Goal: Use online tool/utility: Utilize a website feature to perform a specific function

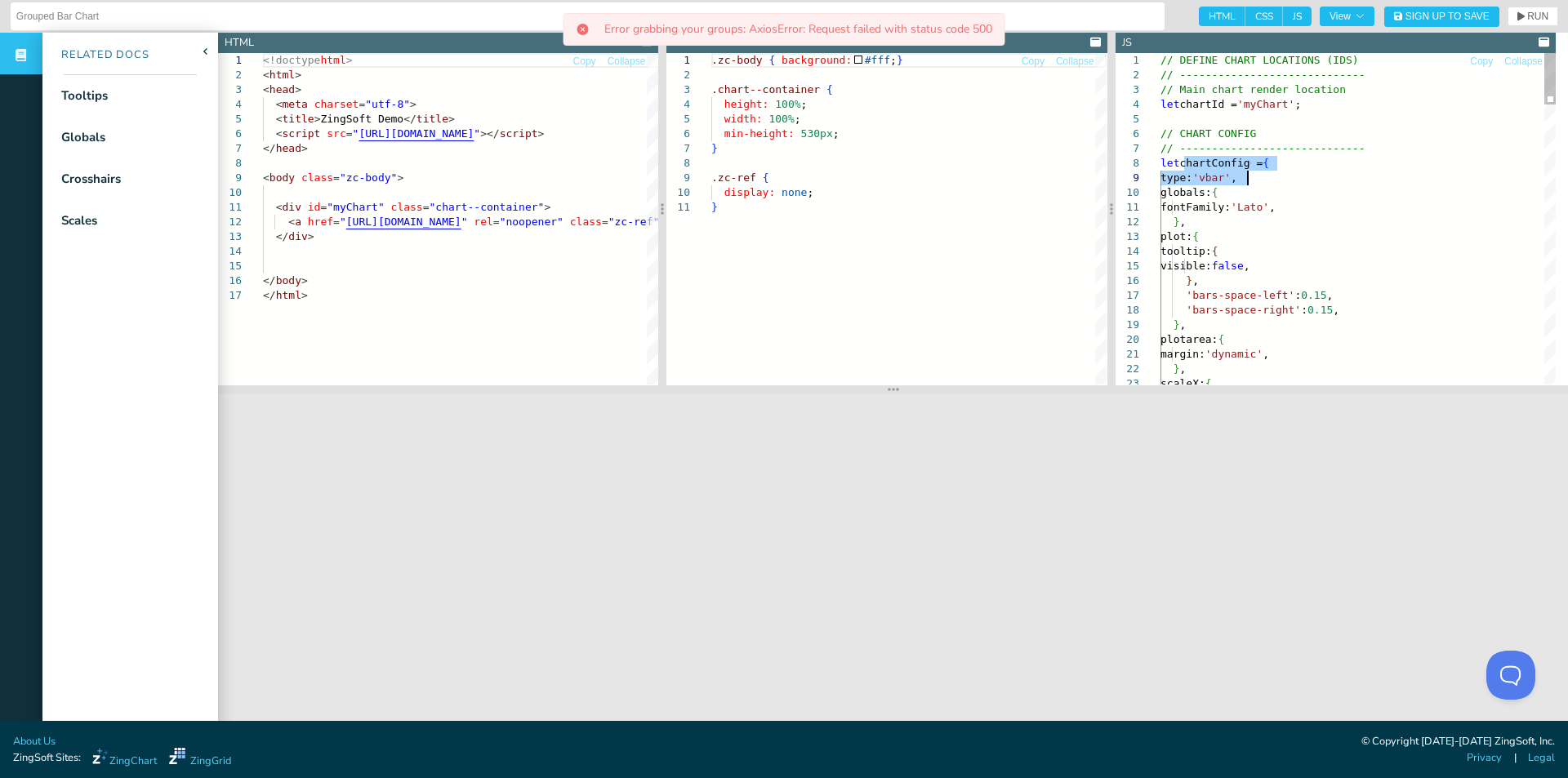
drag, startPoint x: 1182, startPoint y: 161, endPoint x: 1269, endPoint y: 180, distance: 89.1
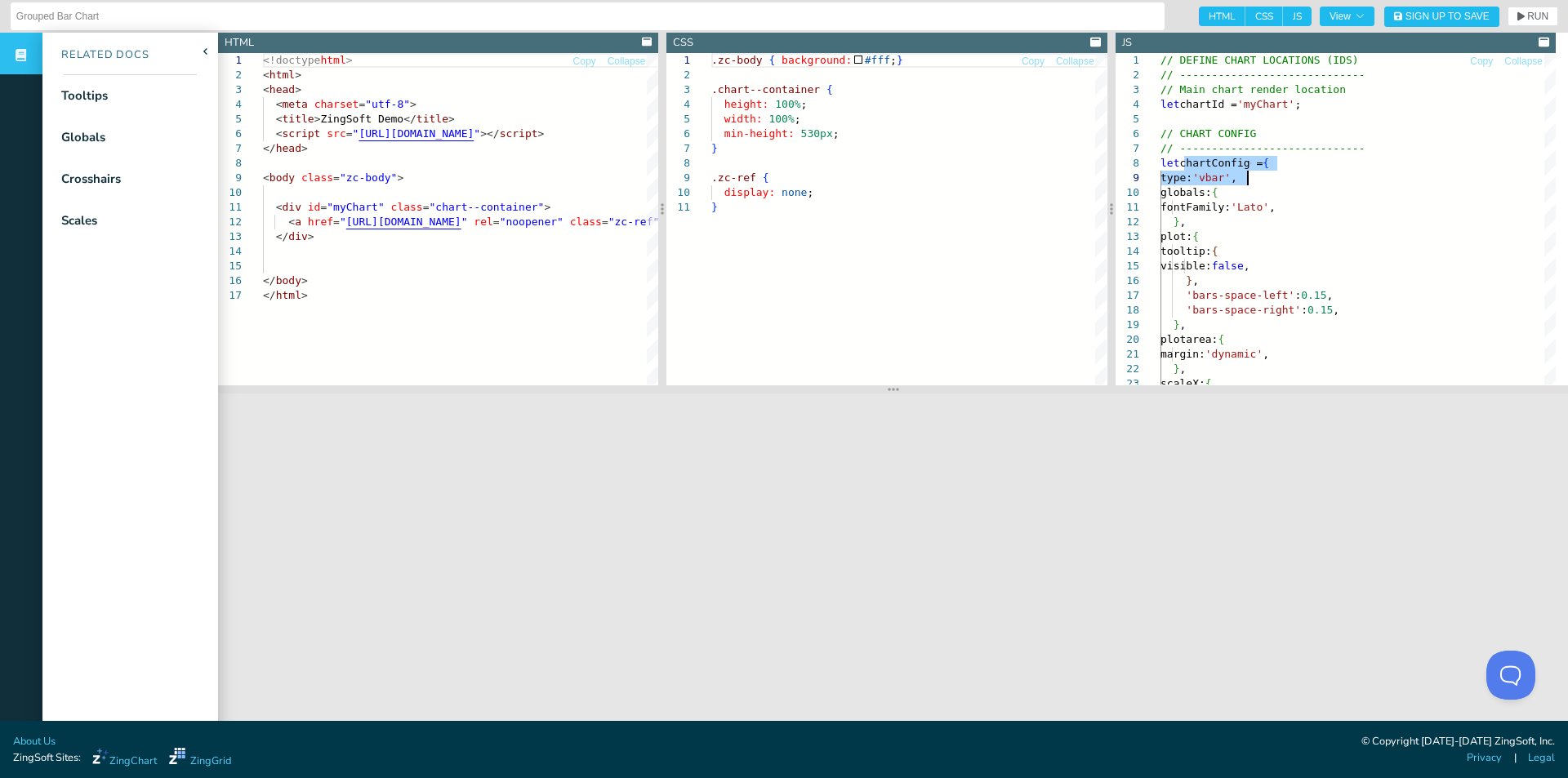
click at [1209, 14] on span "HTML" at bounding box center [1222, 16] width 47 height 20
click at [1209, 14] on input "HTML" at bounding box center [1204, 12] width 11 height 11
checkbox input "false"
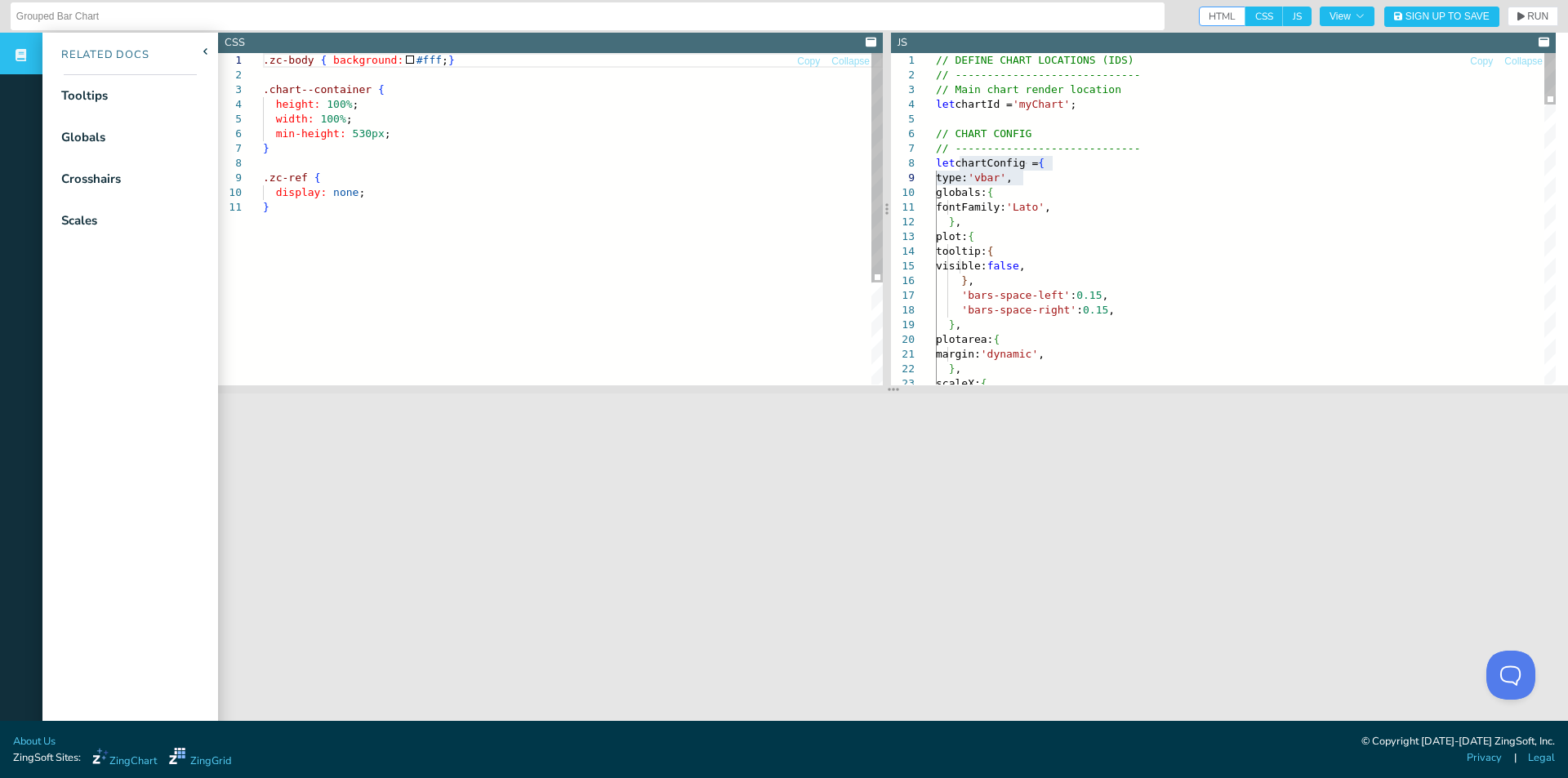
click at [1245, 14] on span "CSS" at bounding box center [1264, 16] width 38 height 20
click at [1245, 14] on input "CSS" at bounding box center [1251, 12] width 11 height 11
checkbox input "false"
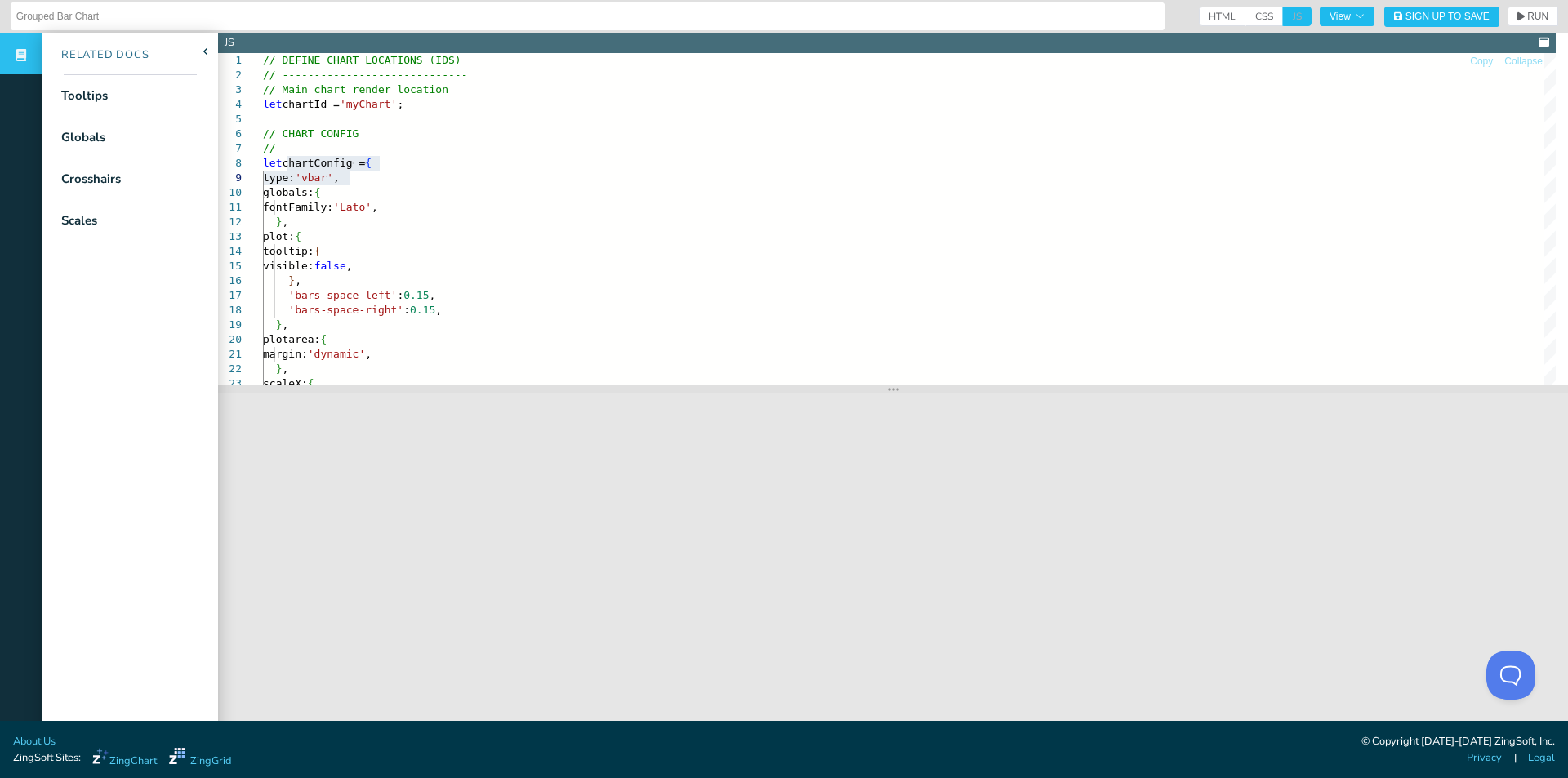
click at [1283, 11] on span "JS" at bounding box center [1298, 16] width 29 height 20
click at [1332, 10] on button "View" at bounding box center [1347, 16] width 55 height 20
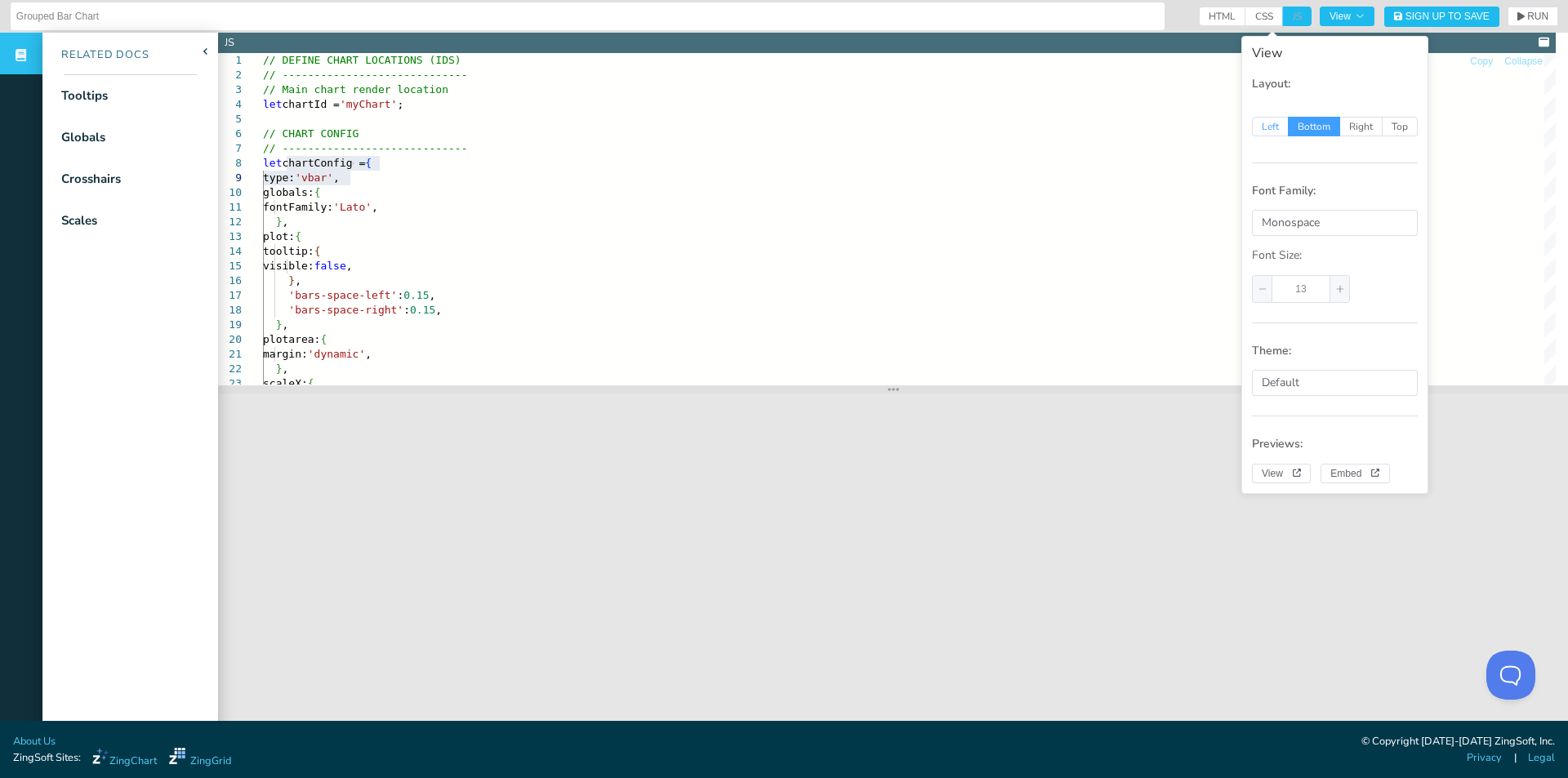
click at [1274, 126] on span "Left" at bounding box center [1270, 127] width 37 height 20
click at [1267, 126] on input "Left" at bounding box center [1262, 125] width 11 height 11
radio input "true"
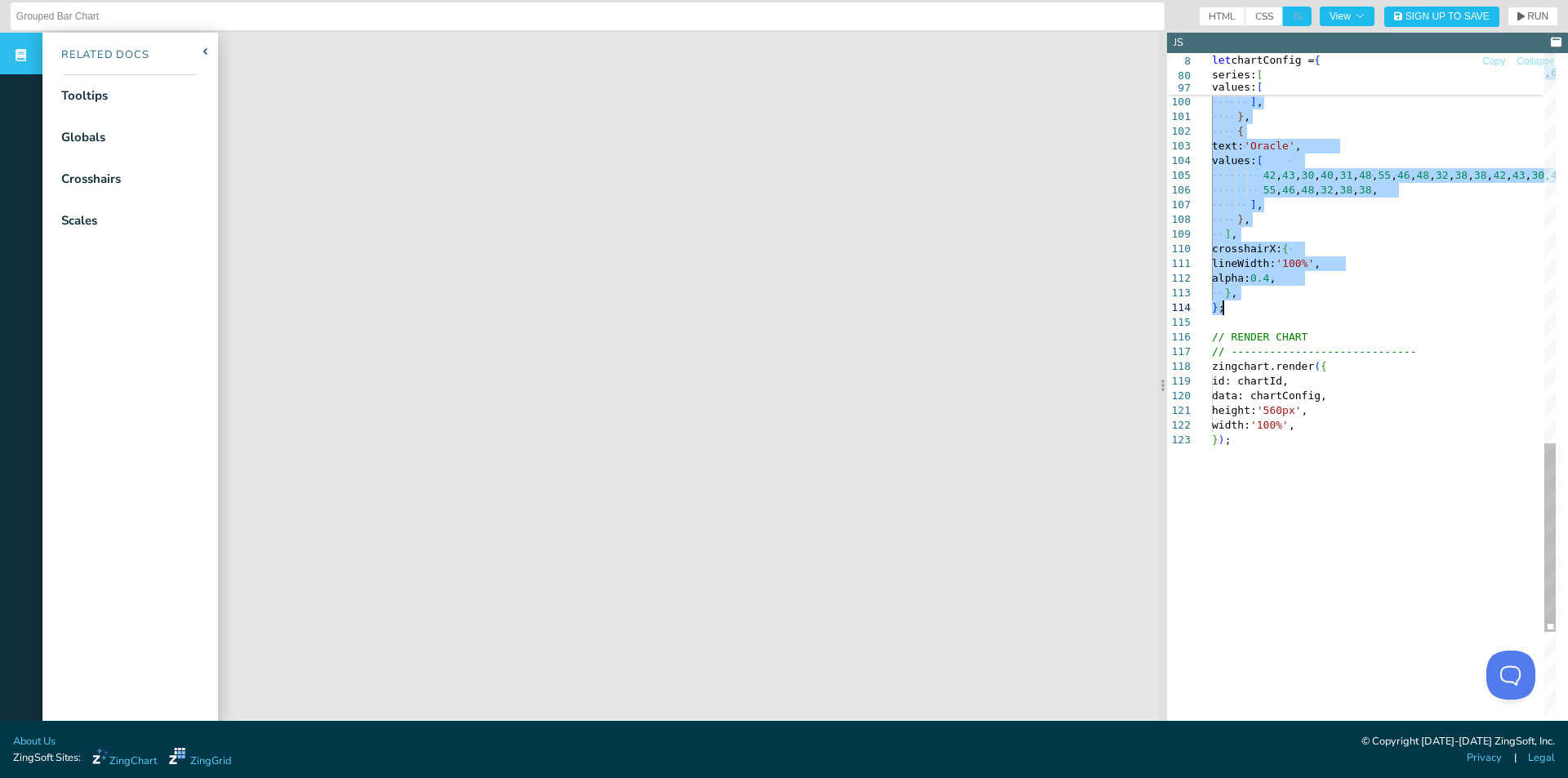
drag, startPoint x: 1316, startPoint y: 166, endPoint x: 1306, endPoint y: 306, distance: 140.4
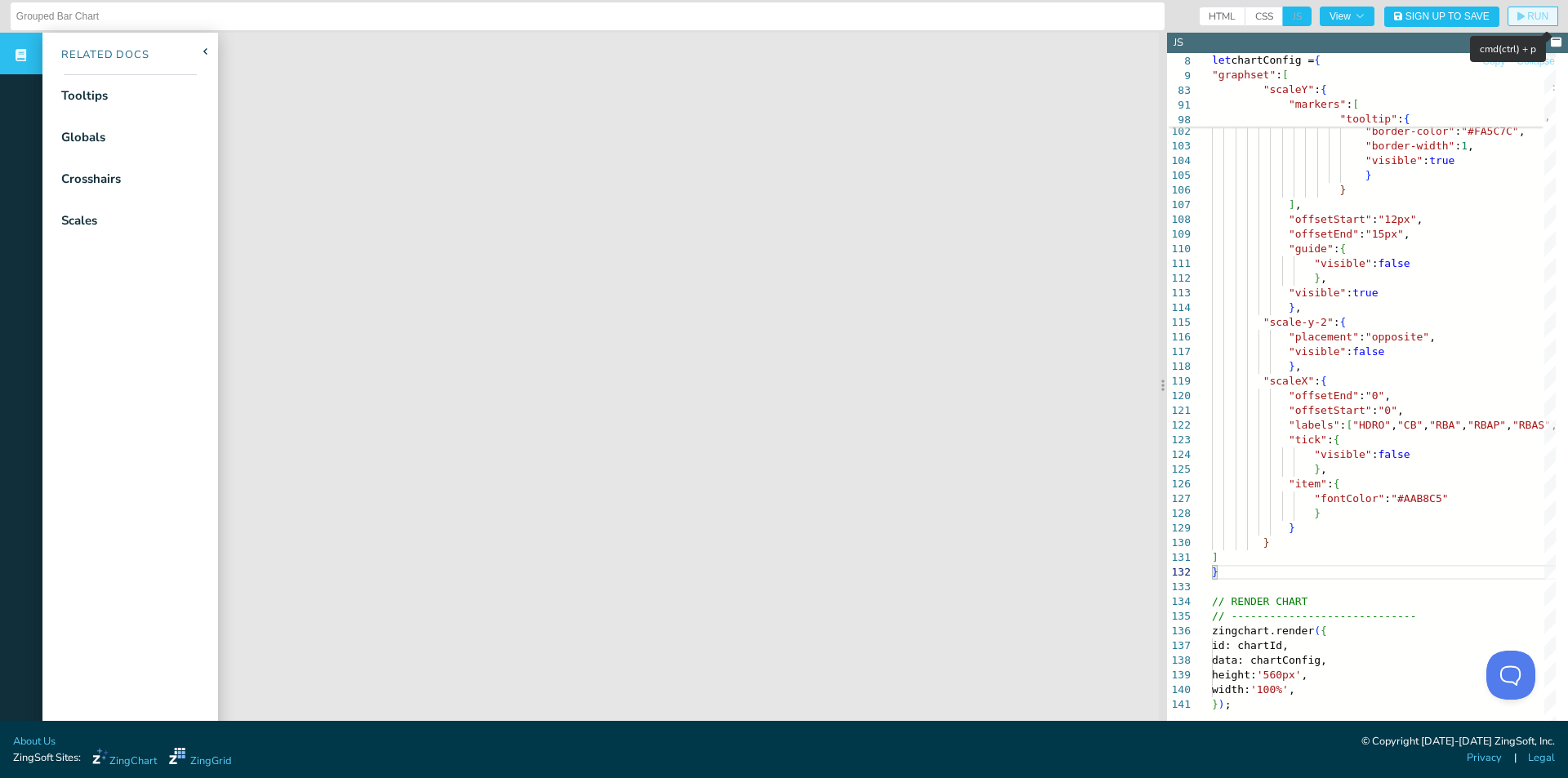
click at [1528, 19] on span "RUN" at bounding box center [1538, 16] width 22 height 10
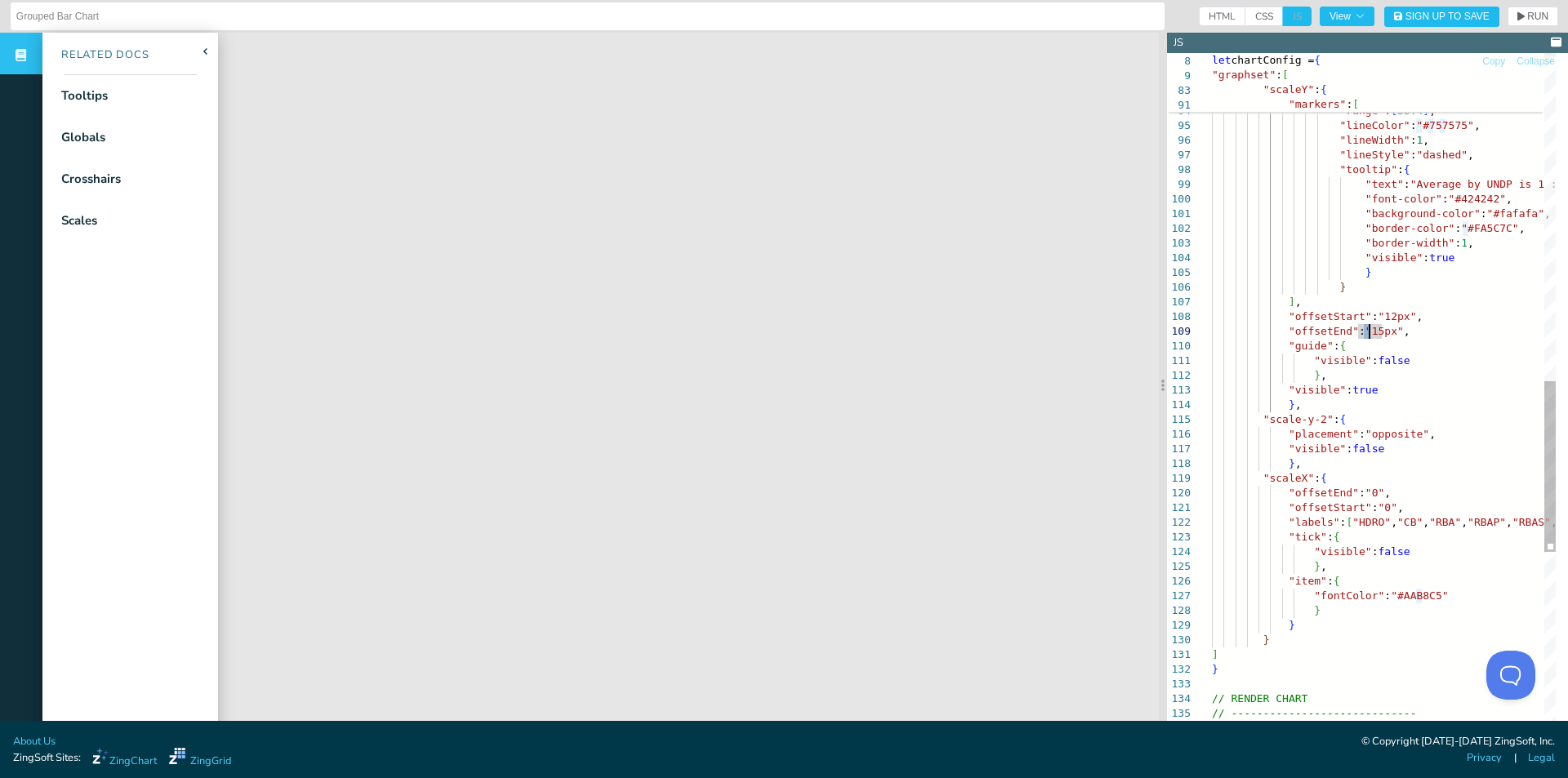
click at [1368, 330] on div "} , "markers" : [ { "type" : "line" , "range" : [ 38.4 ] , "lineColor" : "#7575…" at bounding box center [1460, 108] width 496 height 2742
type textarea ""background-color":"#fafafa", "border-color":"#FA5C7C", "border-width":1, "visi…"
click at [1525, 5] on header "Grouped Bar Chart HTML CSS JS View Sign Up to Save RUN SETTINGS" at bounding box center [784, 16] width 1568 height 32
click at [1528, 13] on span "RUN" at bounding box center [1538, 16] width 22 height 10
